Goal: Register for event/course

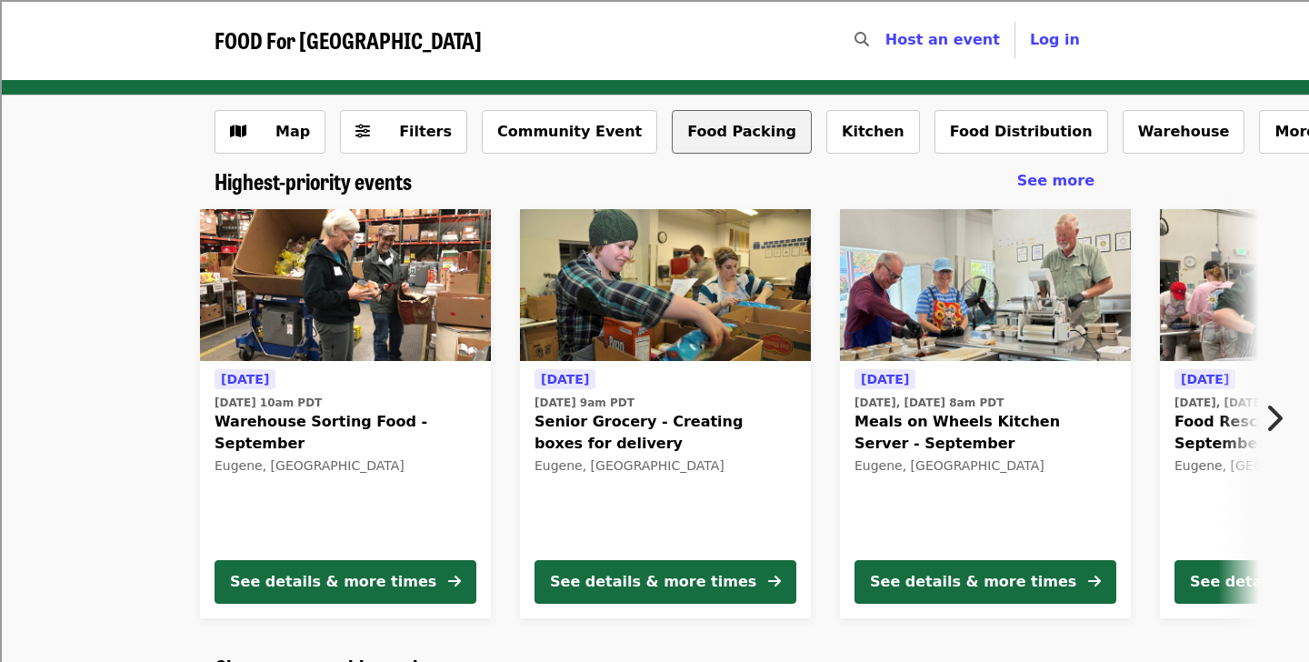
click at [692, 143] on button "Food Packing" at bounding box center [742, 132] width 140 height 44
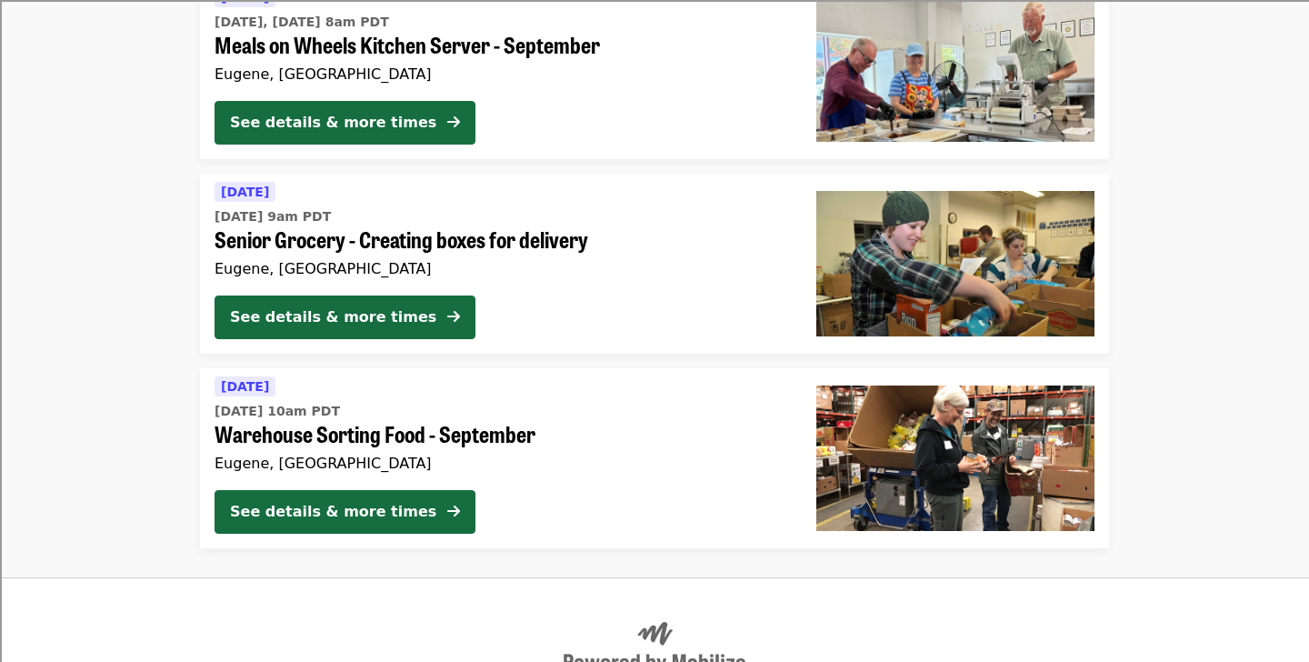
scroll to position [621, 0]
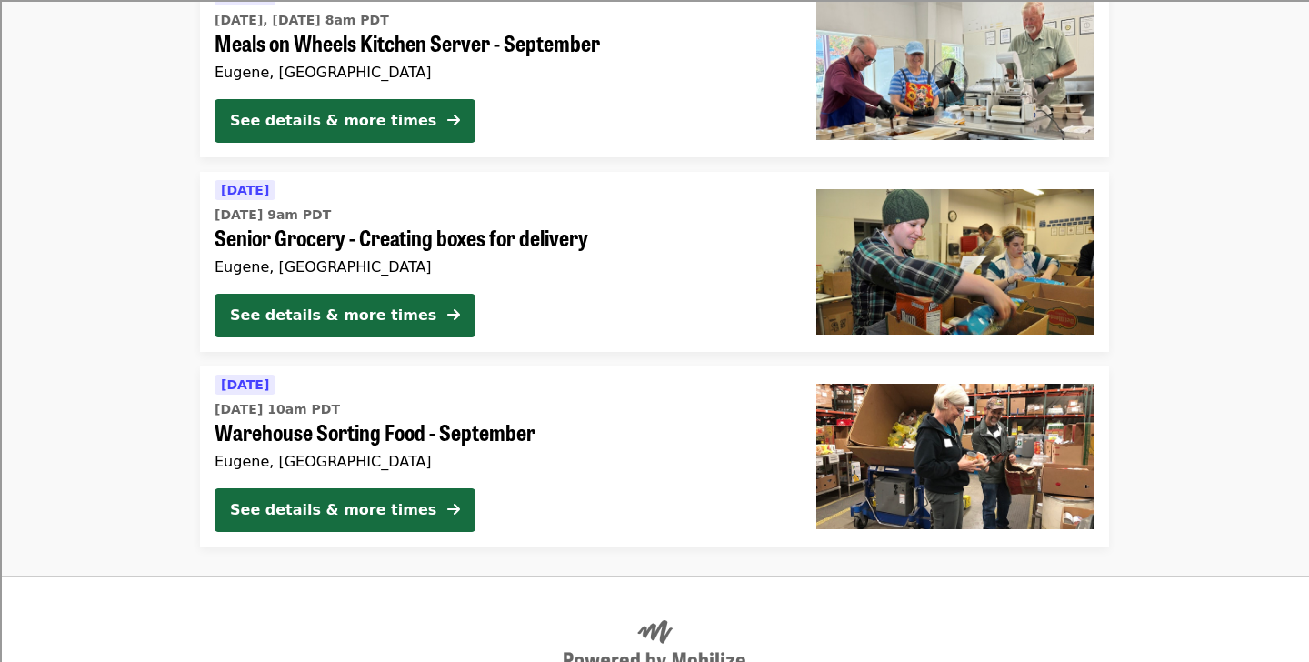
click at [378, 439] on span "Warehouse Sorting Food - September" at bounding box center [501, 432] width 573 height 26
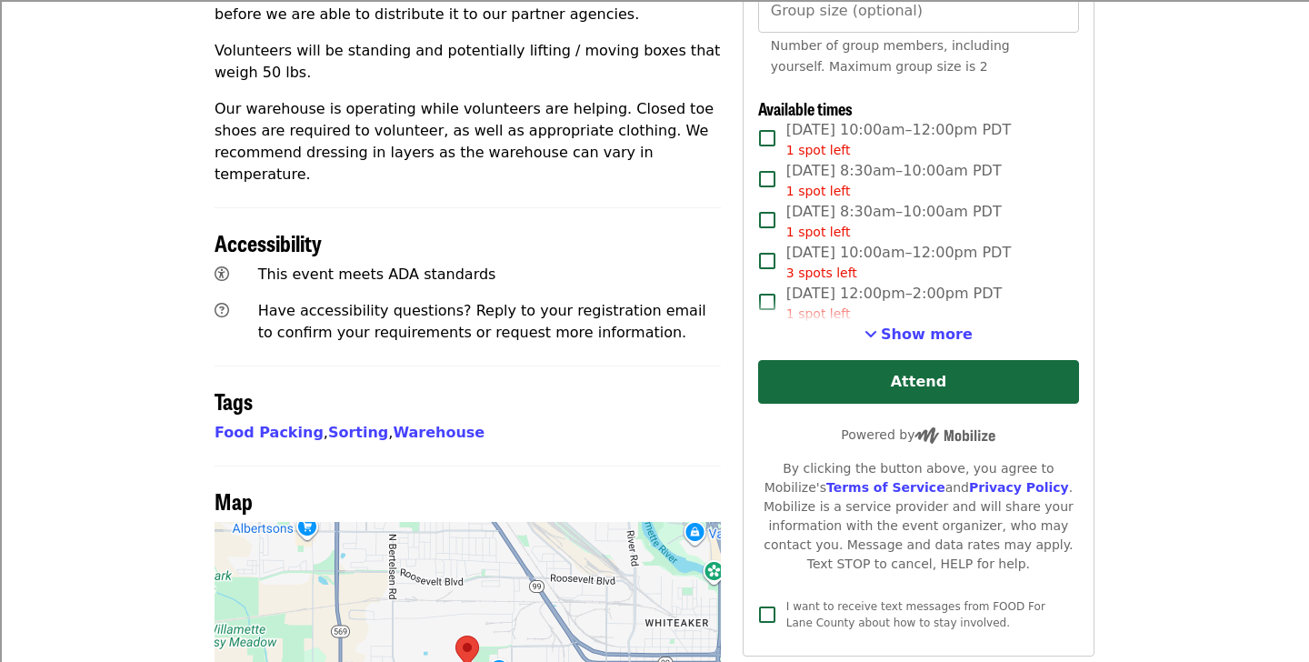
scroll to position [864, 0]
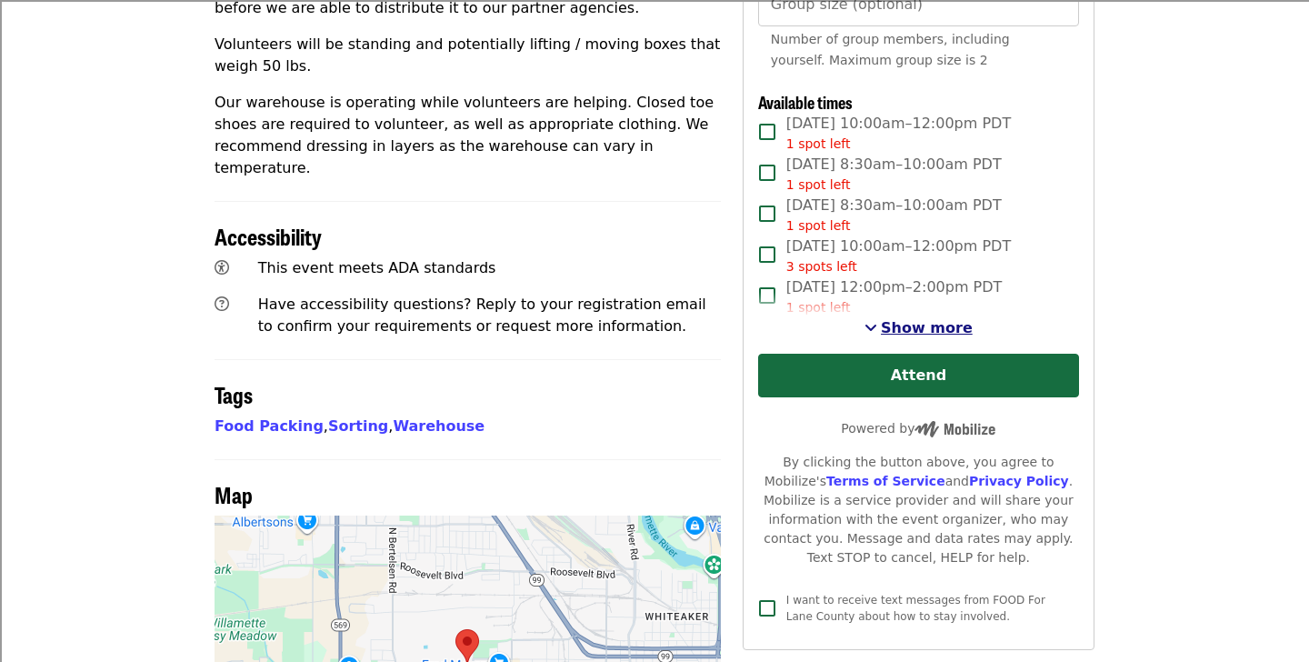
click at [906, 319] on span "Show more" at bounding box center [927, 327] width 92 height 17
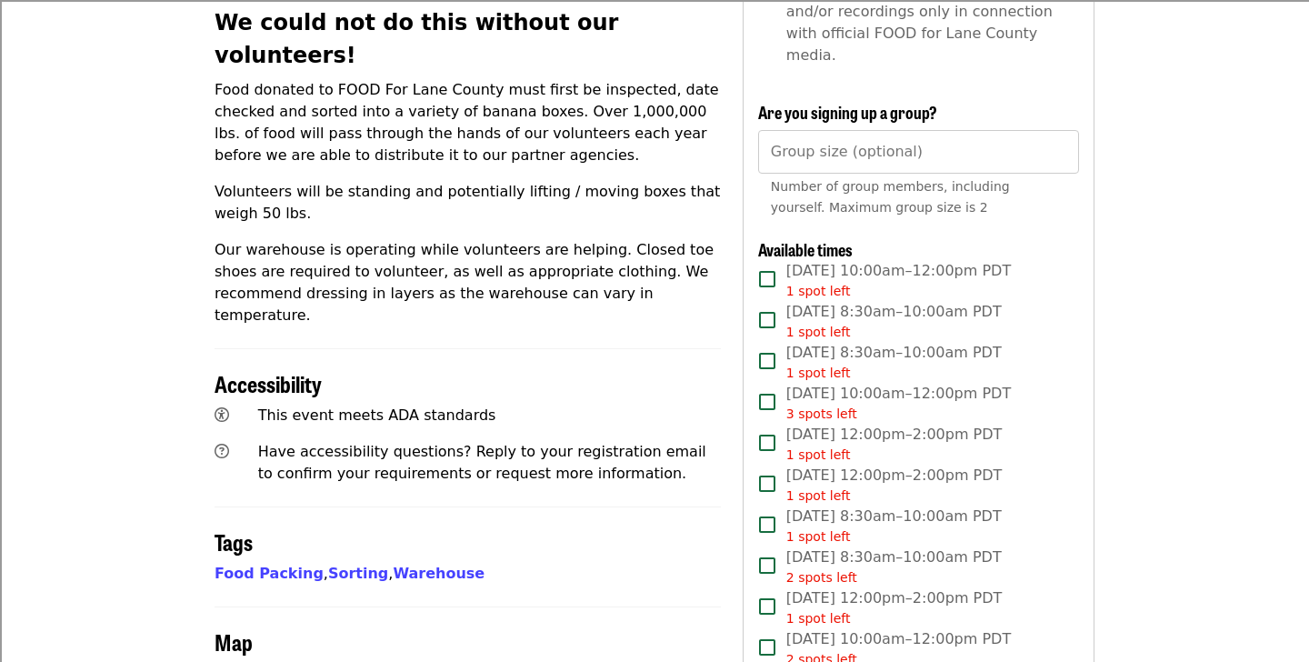
scroll to position [720, 0]
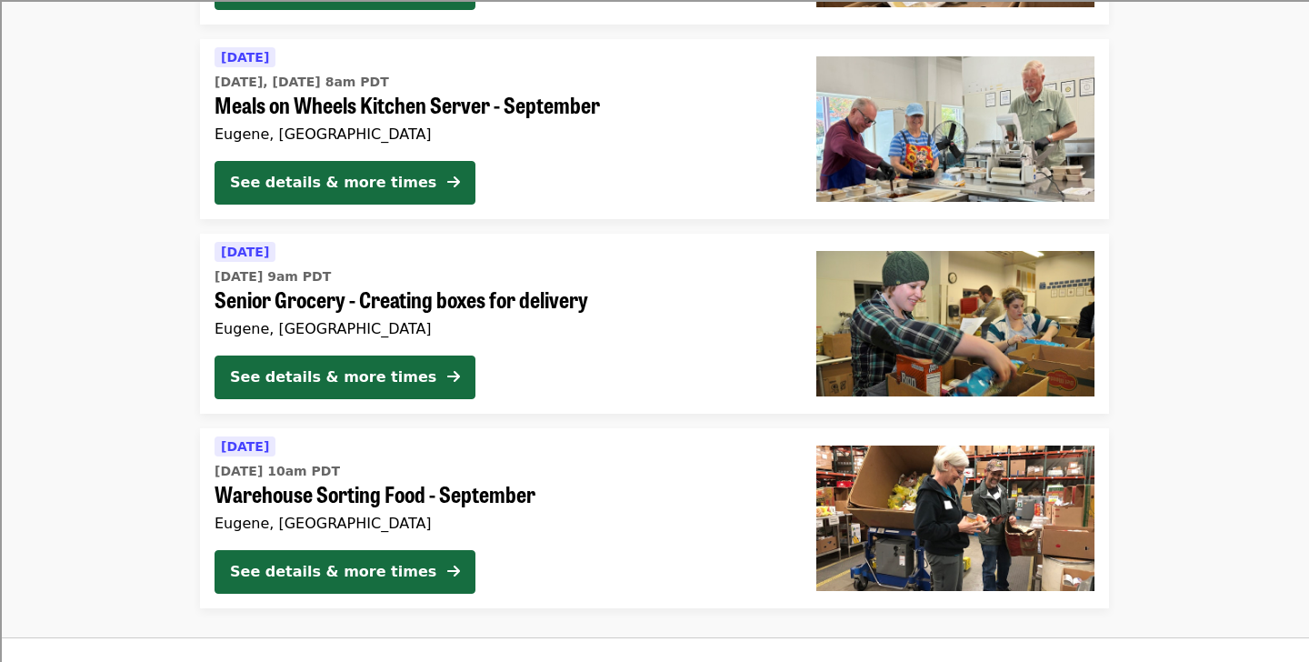
scroll to position [518, 0]
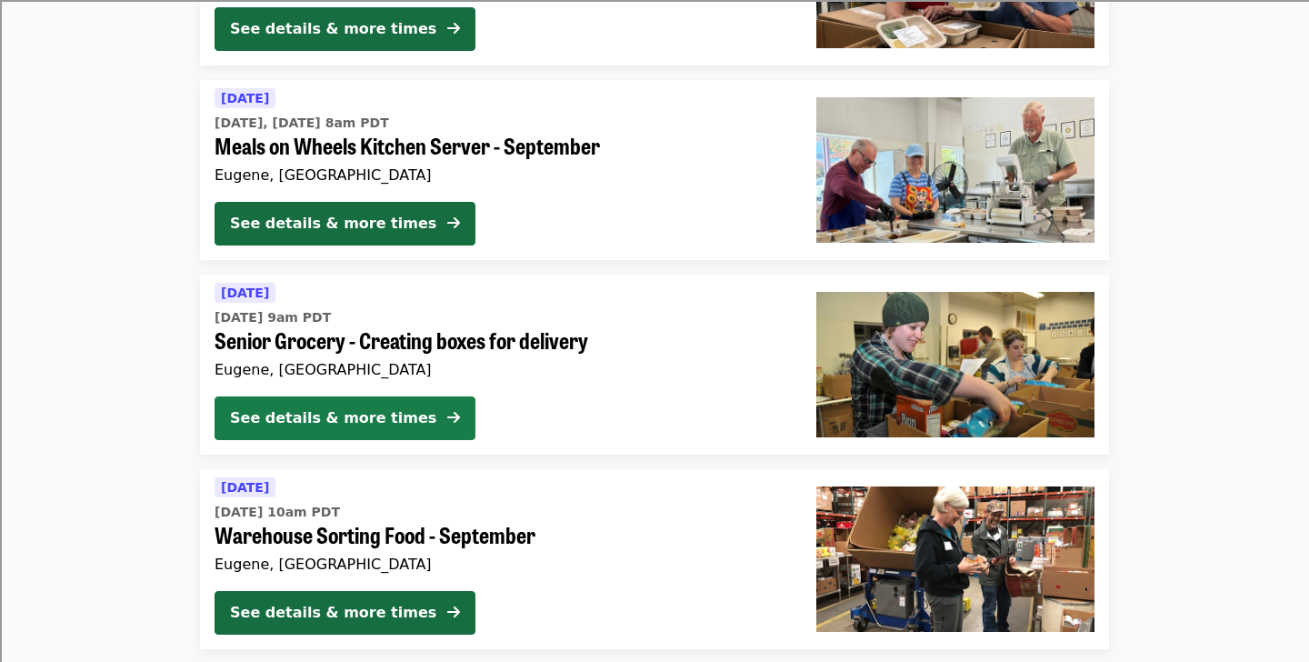
click at [433, 412] on button "See details & more times" at bounding box center [345, 418] width 261 height 44
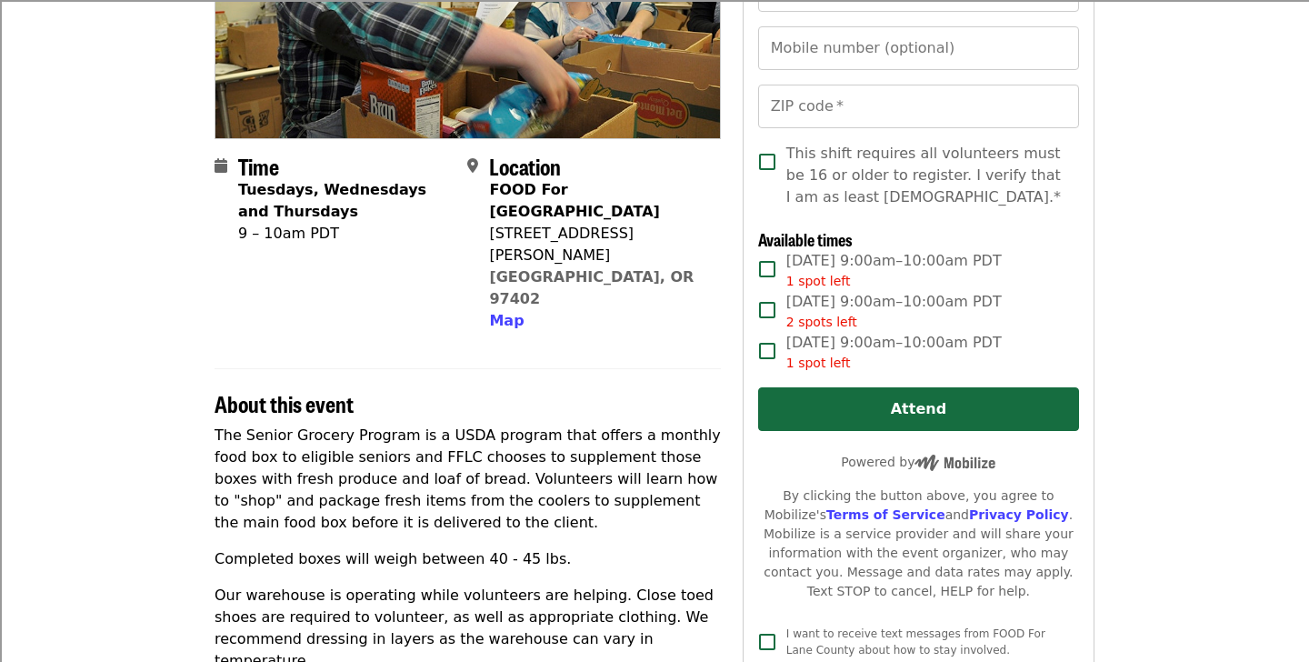
scroll to position [305, 0]
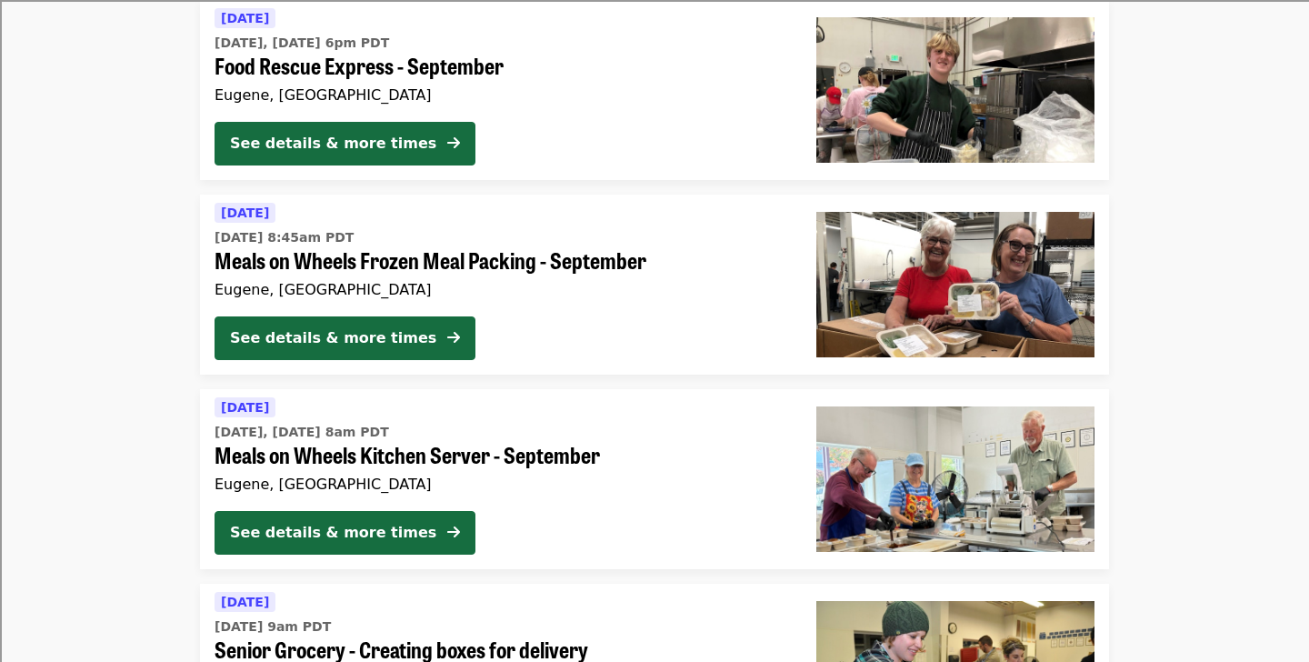
scroll to position [201, 0]
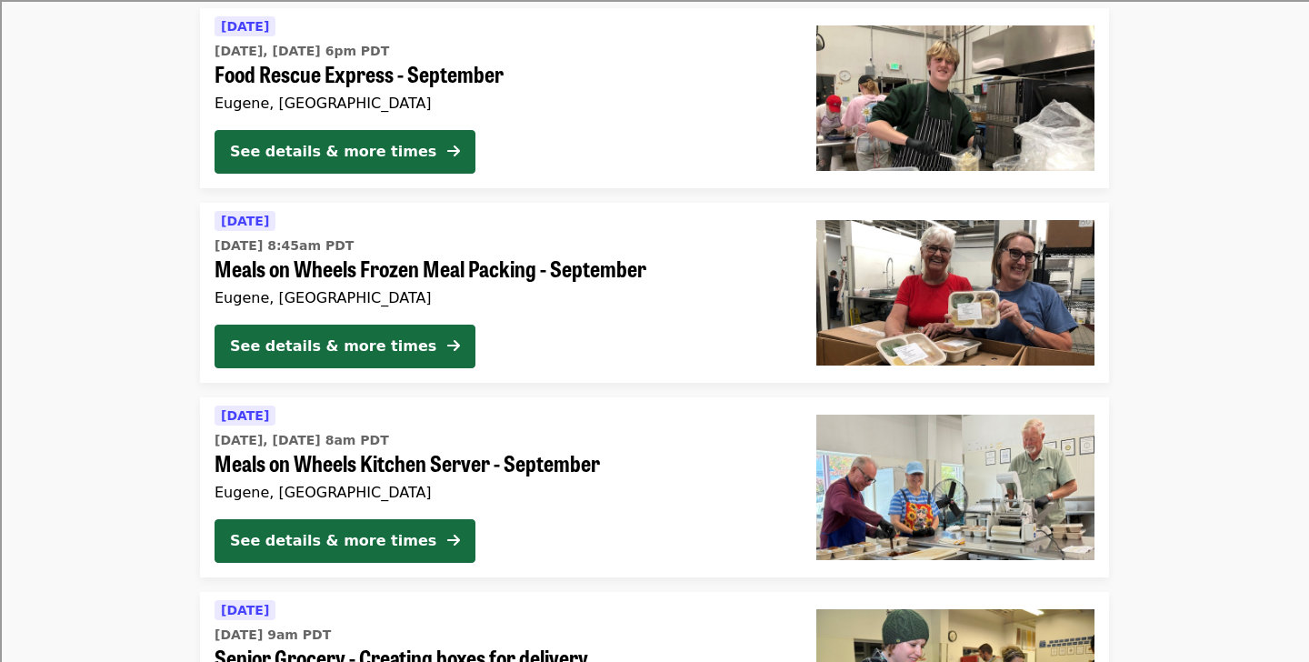
click at [532, 270] on span "Meals on Wheels Frozen Meal Packing - September" at bounding box center [501, 269] width 573 height 26
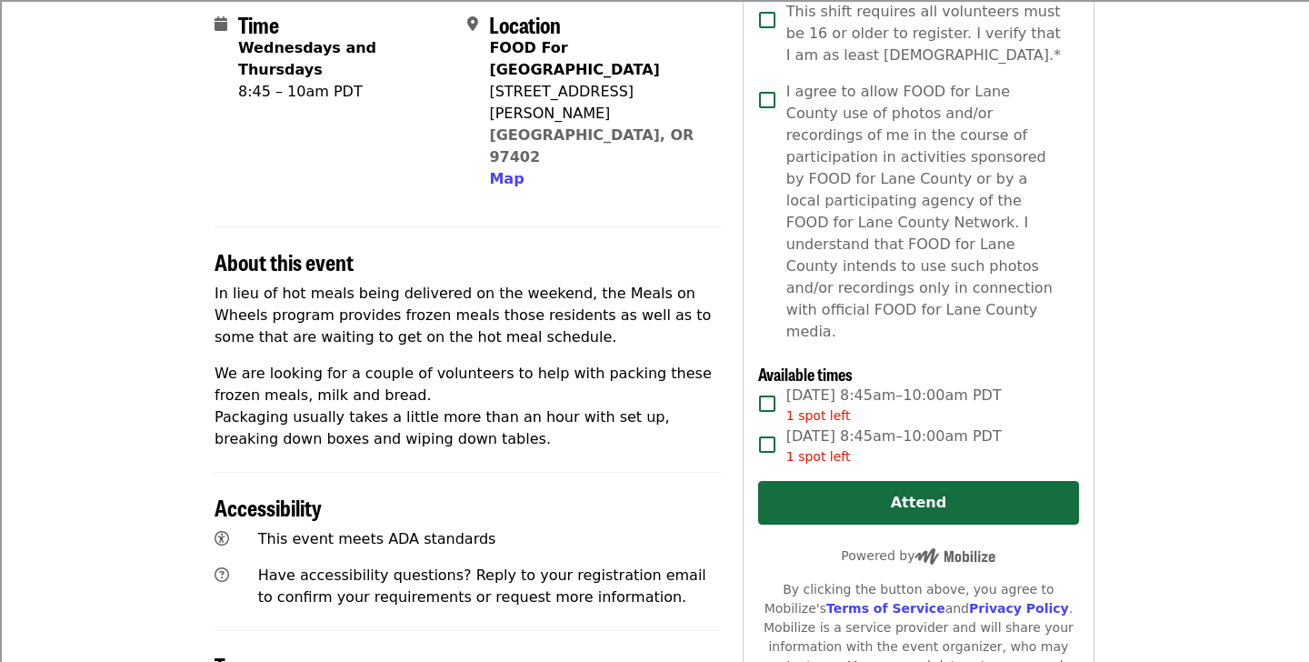
scroll to position [557, 0]
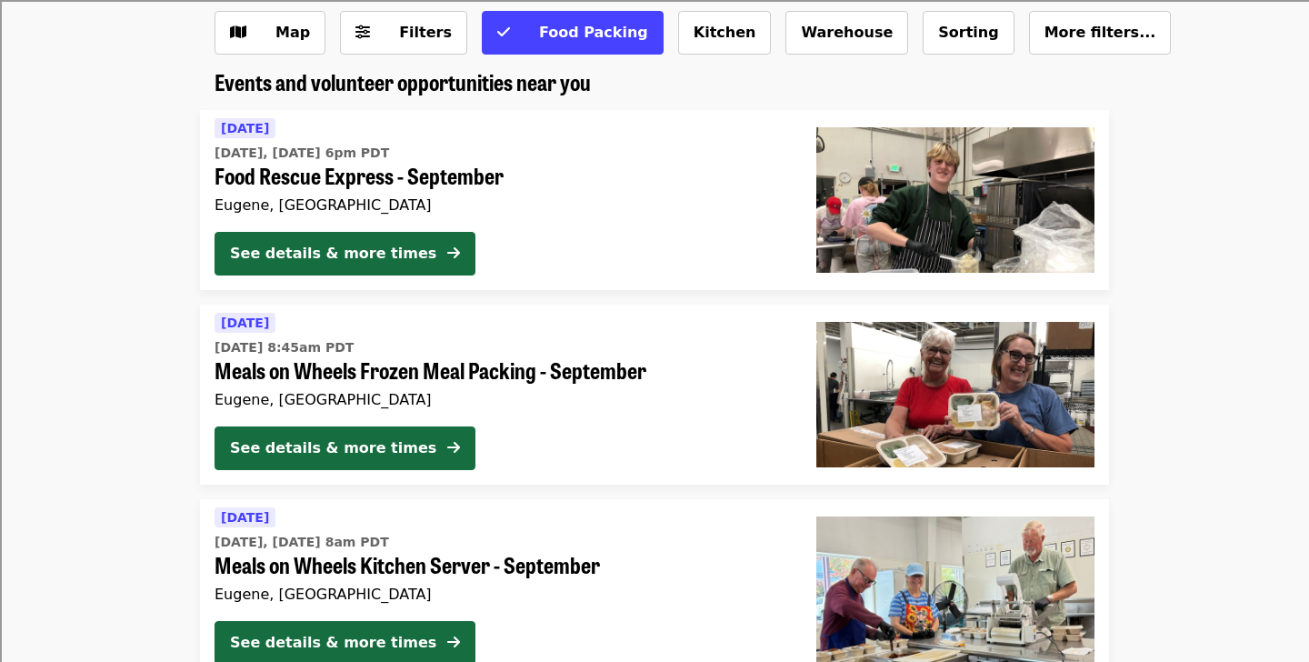
scroll to position [94, 0]
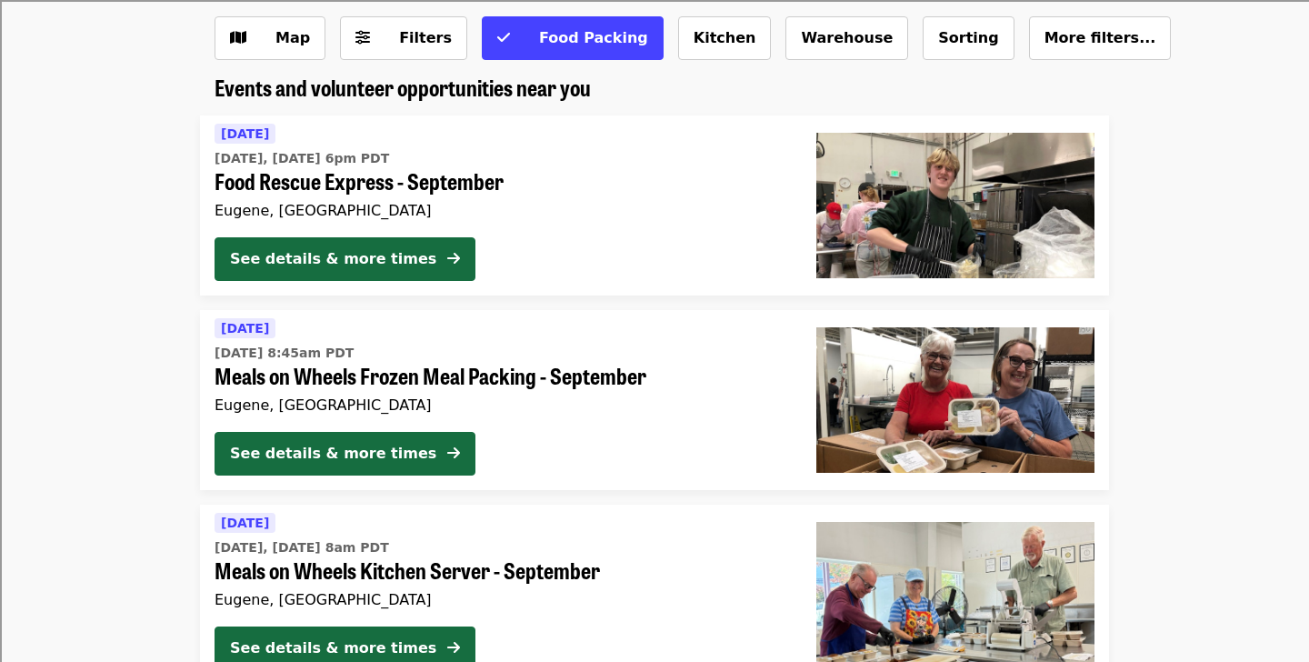
click at [366, 168] on span "Food Rescue Express - September" at bounding box center [501, 181] width 573 height 26
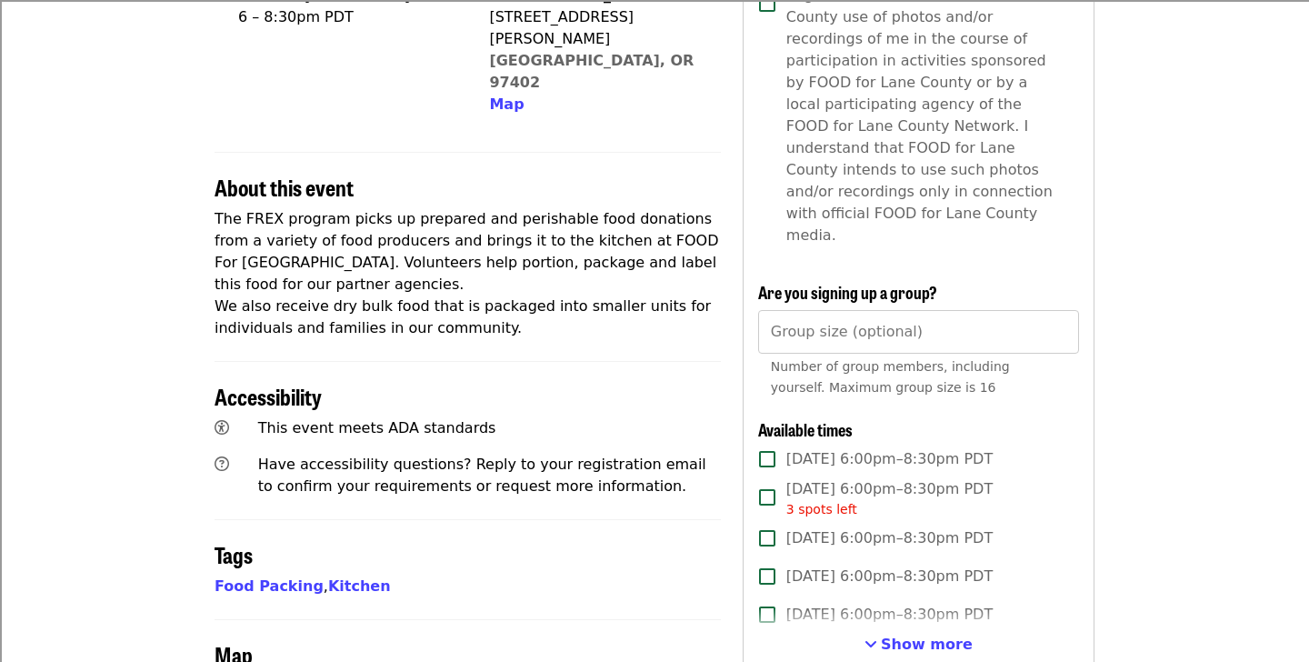
scroll to position [514, 0]
click at [913, 637] on span "Show more" at bounding box center [927, 645] width 92 height 17
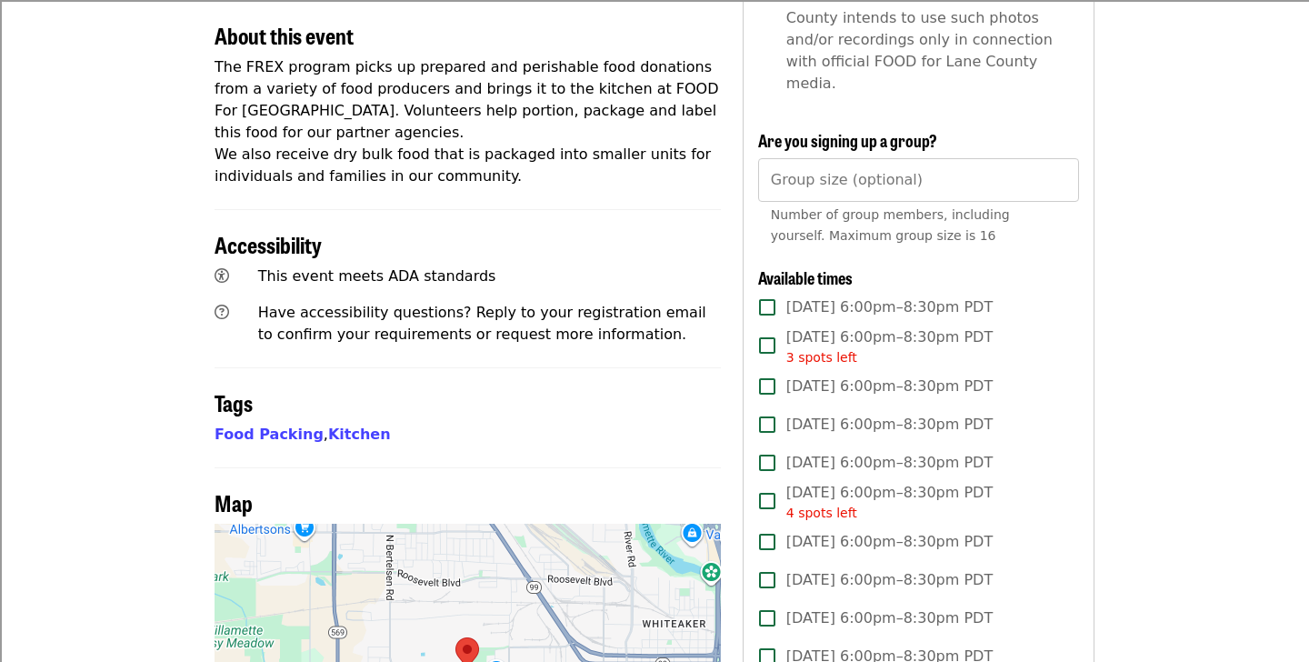
scroll to position [680, 0]
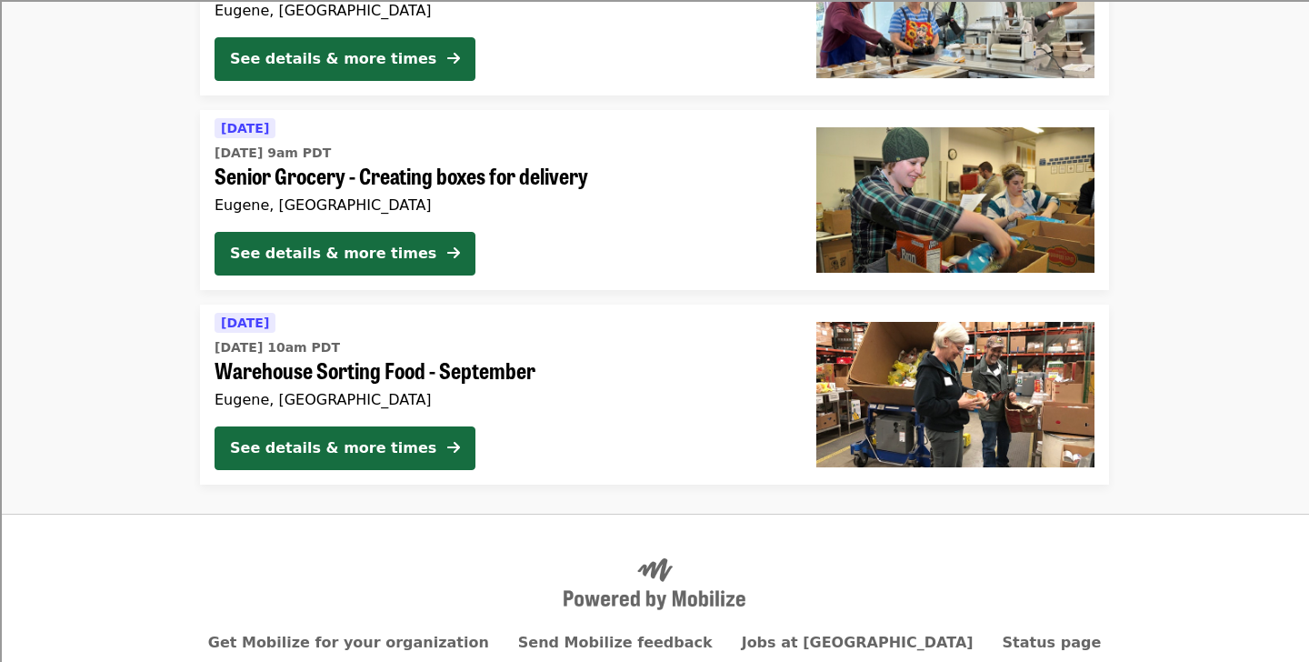
scroll to position [767, 0]
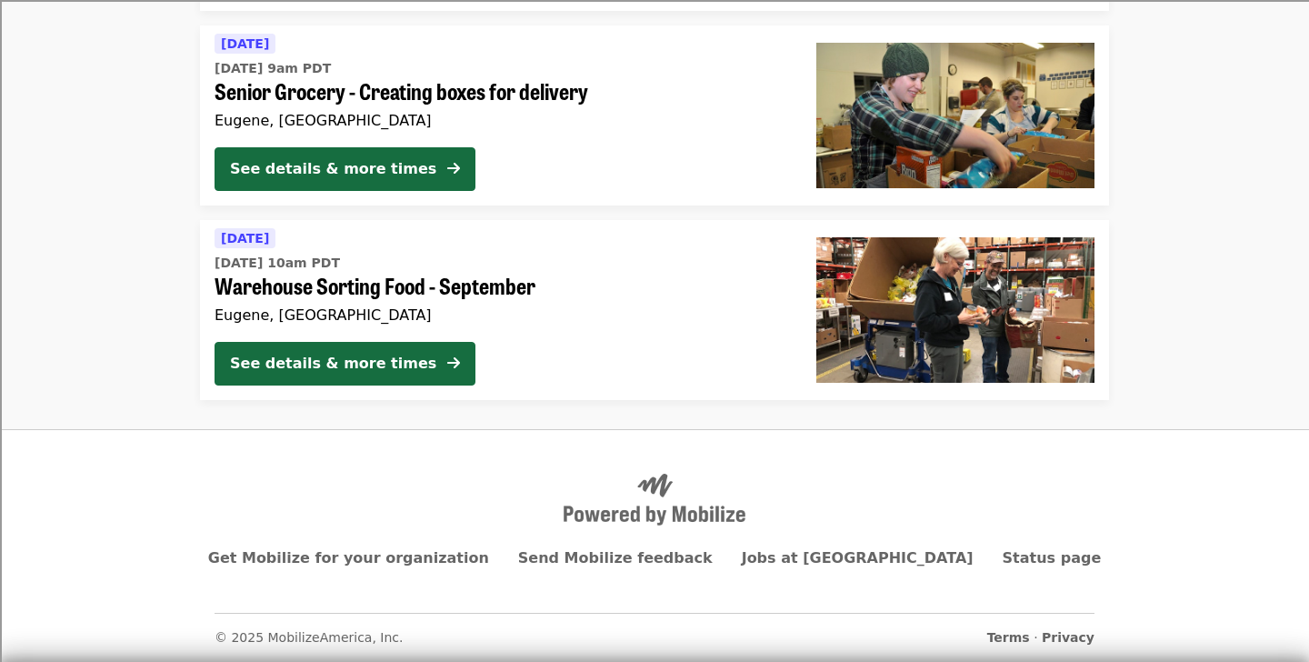
click at [480, 269] on span "[DATE] 10am PDT" at bounding box center [501, 263] width 573 height 19
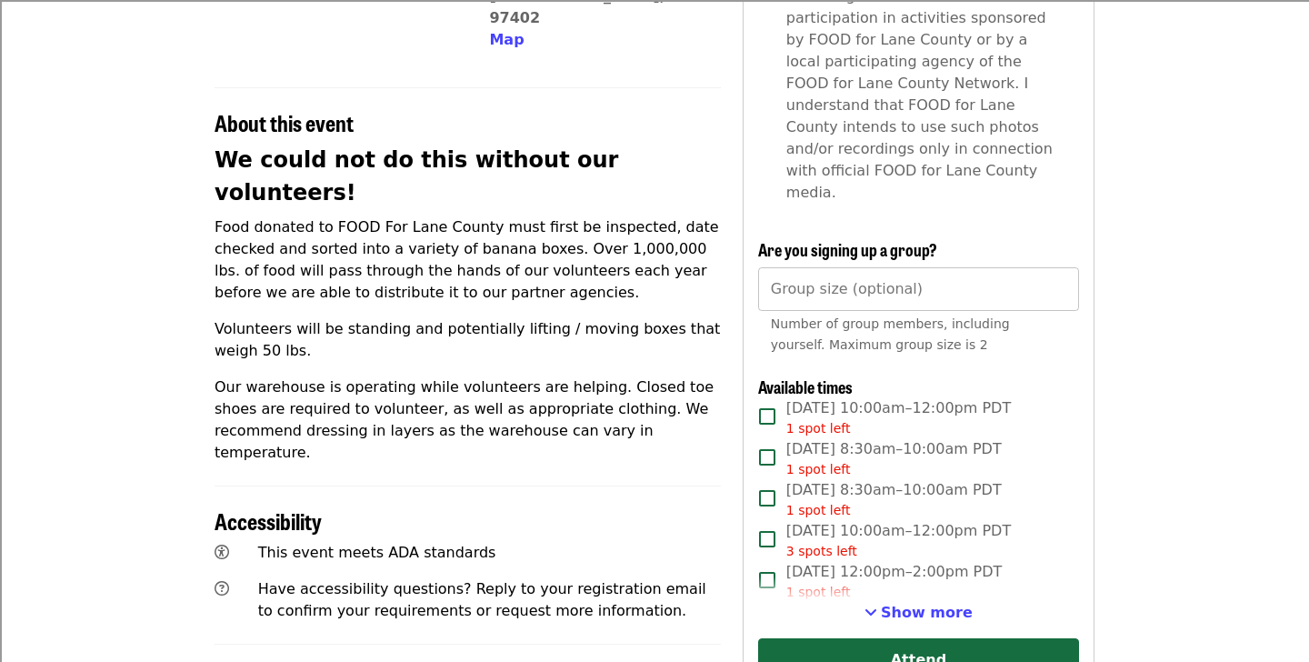
scroll to position [643, 0]
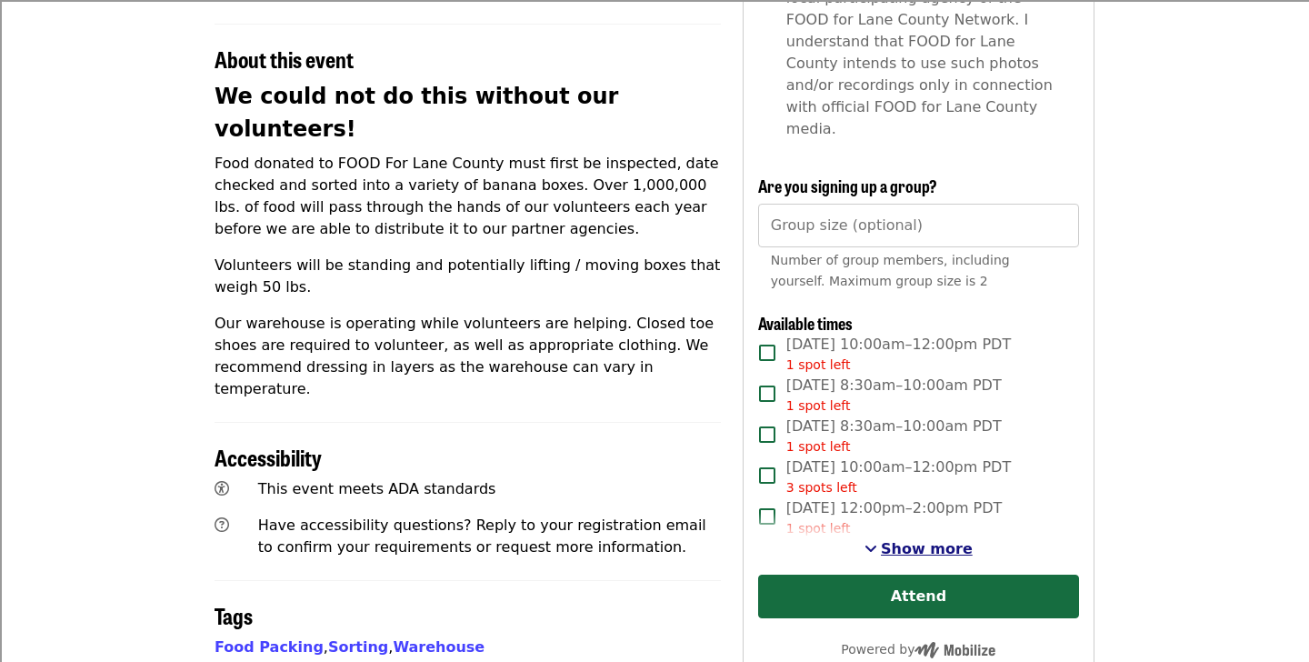
click at [877, 541] on span "See more timeslots" at bounding box center [871, 548] width 13 height 15
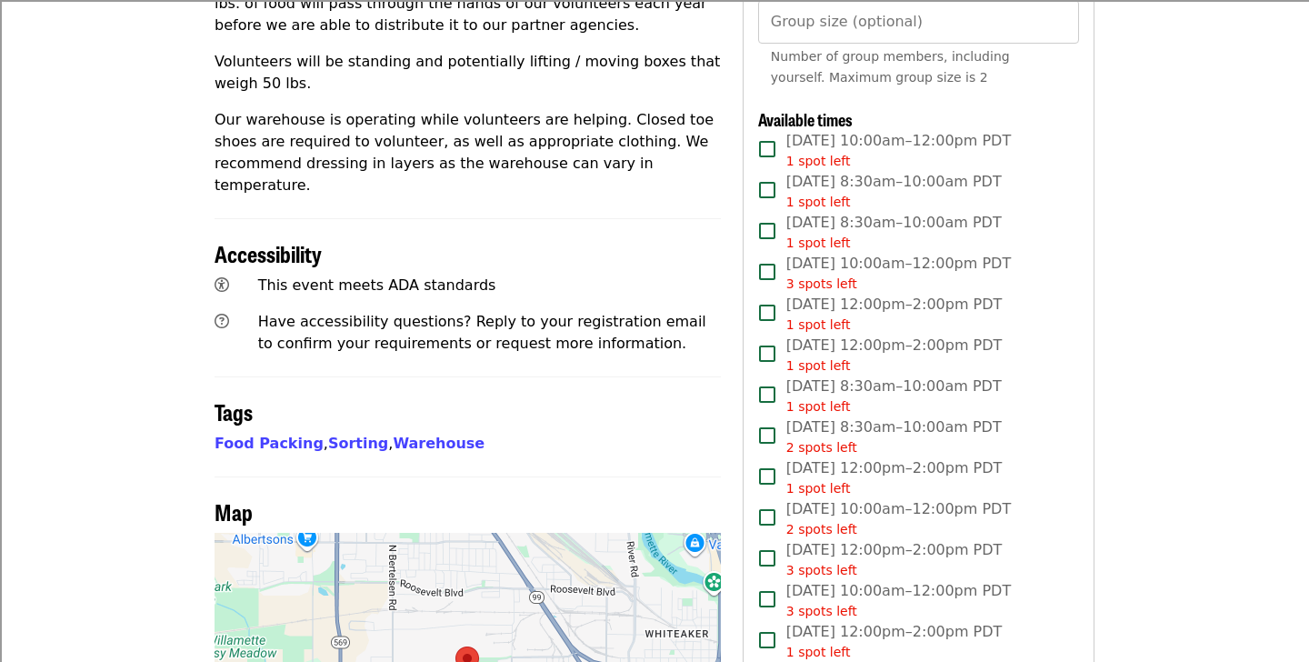
scroll to position [833, 0]
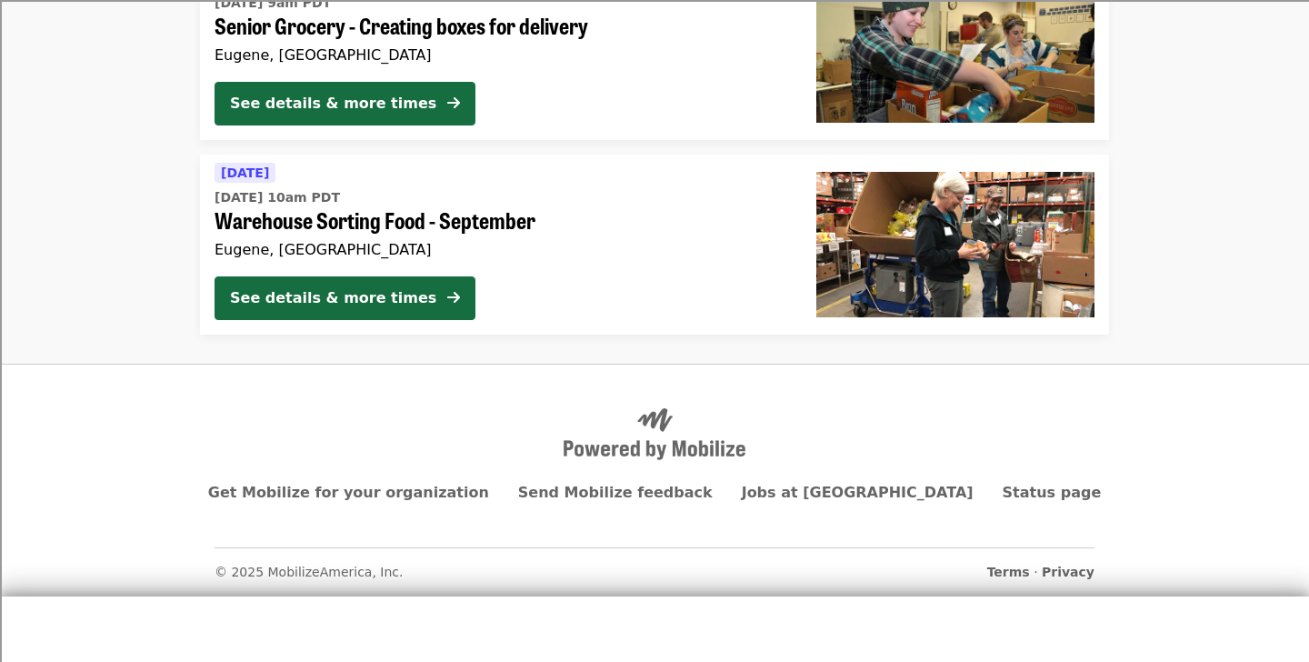
scroll to position [767, 0]
